Goal: Task Accomplishment & Management: Manage account settings

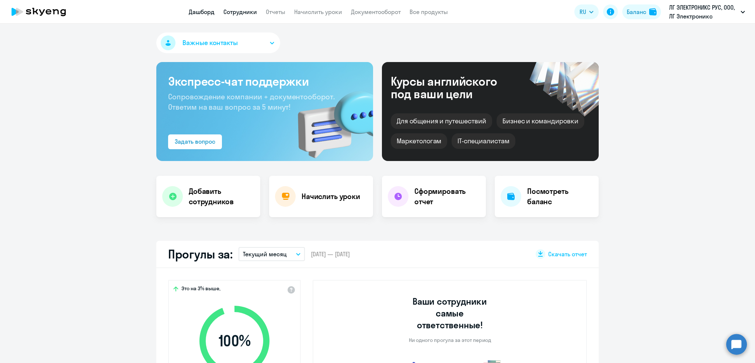
click at [242, 13] on link "Сотрудники" at bounding box center [241, 11] width 34 height 7
select select "30"
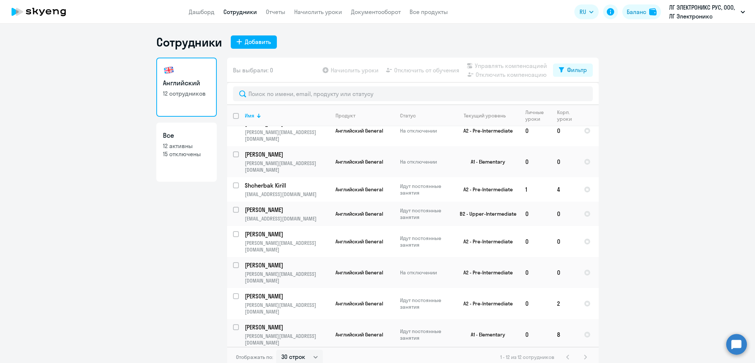
scroll to position [67, 0]
click at [271, 301] on p "[PERSON_NAME][EMAIL_ADDRESS][DOMAIN_NAME]" at bounding box center [287, 307] width 84 height 13
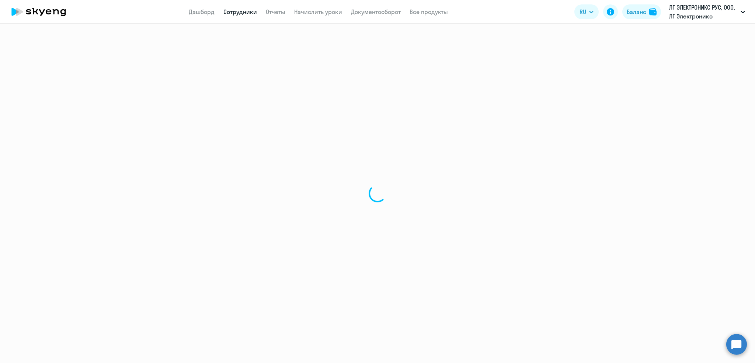
select select "english"
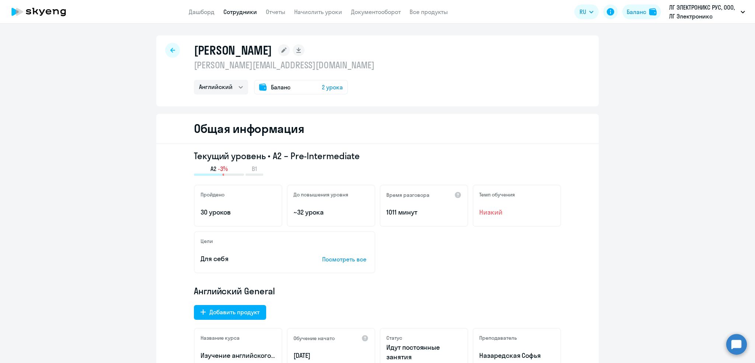
drag, startPoint x: 295, startPoint y: 65, endPoint x: 191, endPoint y: 67, distance: 104.8
click at [194, 67] on p "[PERSON_NAME][EMAIL_ADDRESS][DOMAIN_NAME]" at bounding box center [284, 65] width 181 height 12
copy p "[PERSON_NAME][EMAIL_ADDRESS][DOMAIN_NAME]"
click at [170, 51] on icon at bounding box center [172, 50] width 5 height 5
select select "30"
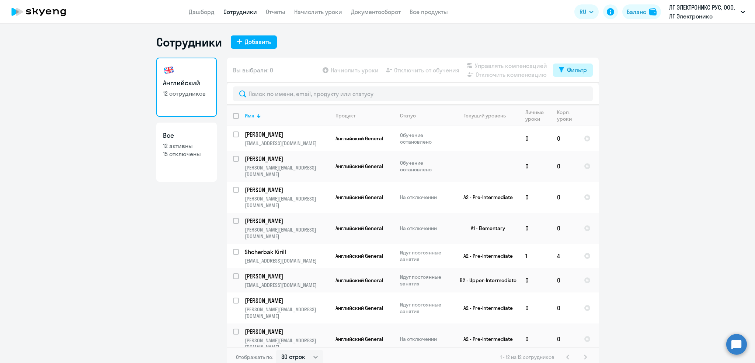
click at [568, 69] on div "Фильтр" at bounding box center [577, 69] width 20 height 9
click at [664, 89] on ng-component "Сотрудники Добавить Английский 12 сотрудников Все 12 активны 15 отключены Вы вы…" at bounding box center [377, 201] width 755 height 332
click at [640, 129] on ng-component "Сотрудники Добавить Английский 12 сотрудников Все 12 активны 15 отключены Вы вы…" at bounding box center [377, 201] width 755 height 332
click at [359, 88] on input "text" at bounding box center [413, 93] width 360 height 15
click at [569, 67] on div "Фильтр" at bounding box center [577, 69] width 20 height 9
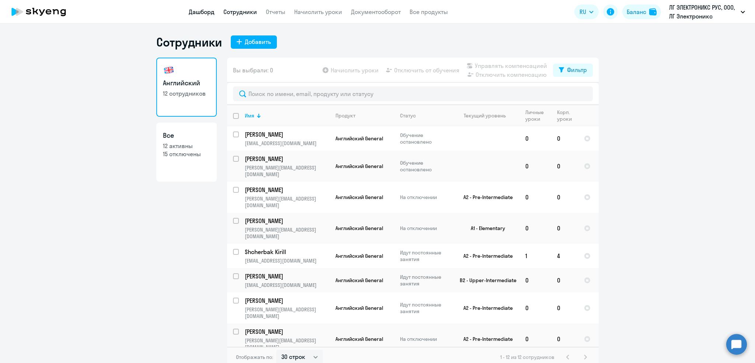
click at [204, 10] on link "Дашборд" at bounding box center [202, 11] width 26 height 7
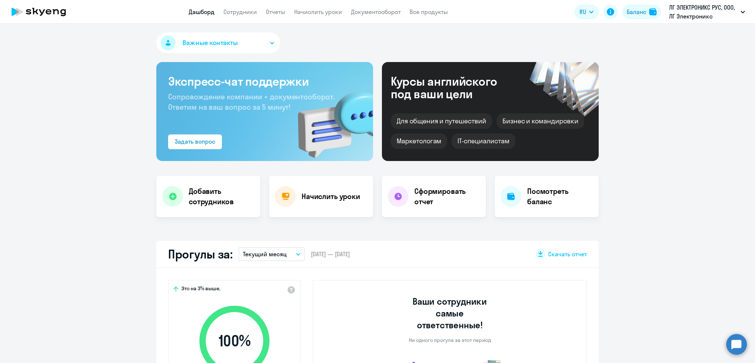
select select "30"
click at [317, 14] on link "Начислить уроки" at bounding box center [318, 11] width 48 height 7
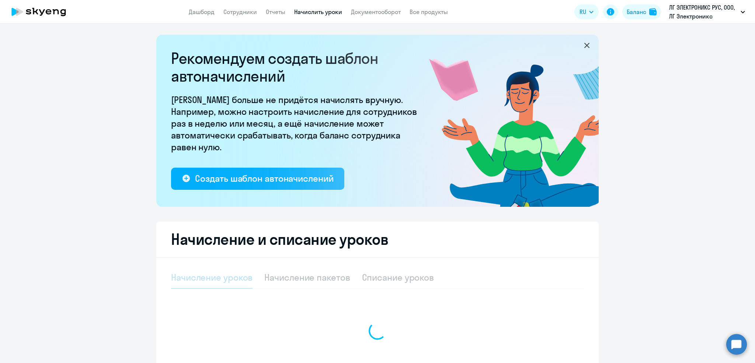
select select "10"
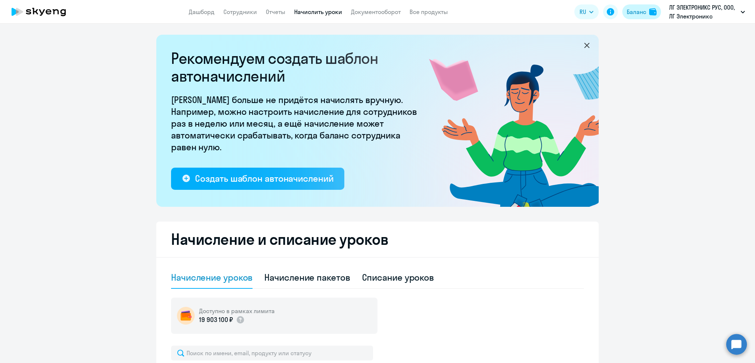
click at [632, 15] on div "Баланс" at bounding box center [637, 11] width 20 height 9
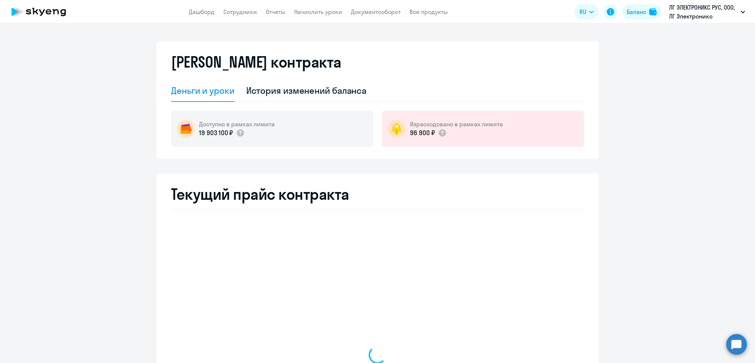
select select "english_adult_not_native_speaker"
